Goal: Task Accomplishment & Management: Manage account settings

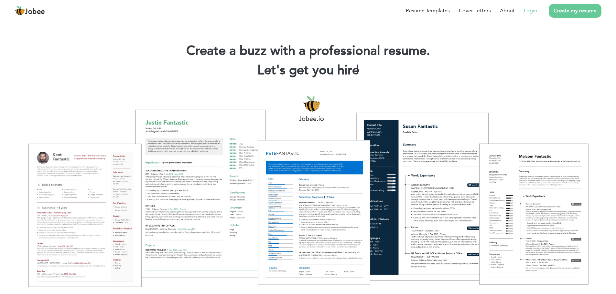
click at [532, 13] on link "Login" at bounding box center [530, 11] width 13 height 8
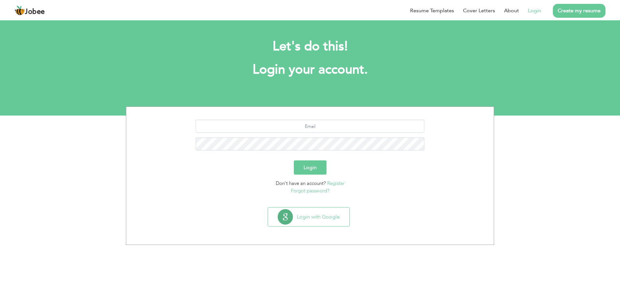
click at [308, 168] on button "Login" at bounding box center [310, 168] width 33 height 14
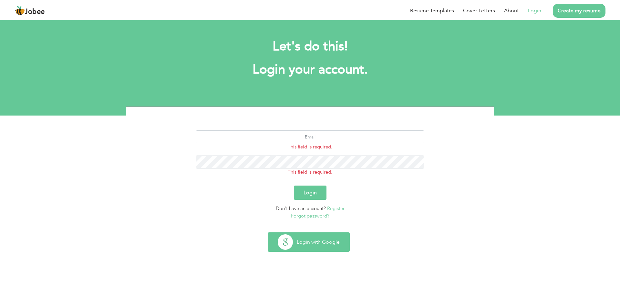
click at [305, 244] on button "Login with Google" at bounding box center [308, 242] width 81 height 19
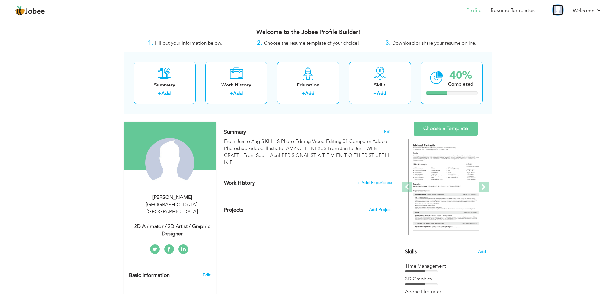
click at [558, 9] on img at bounding box center [557, 10] width 10 height 10
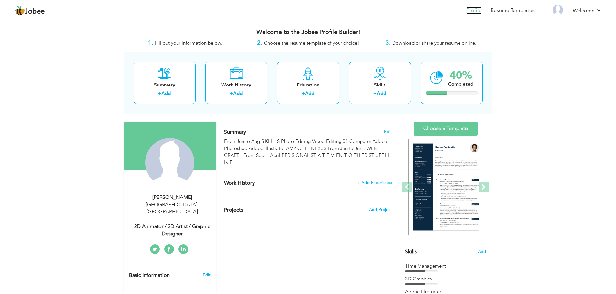
click at [477, 10] on link "Profile" at bounding box center [473, 10] width 15 height 7
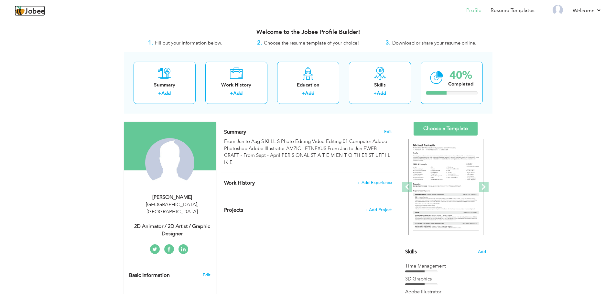
click at [30, 10] on span "Jobee" at bounding box center [35, 11] width 20 height 7
